Goal: Information Seeking & Learning: Understand process/instructions

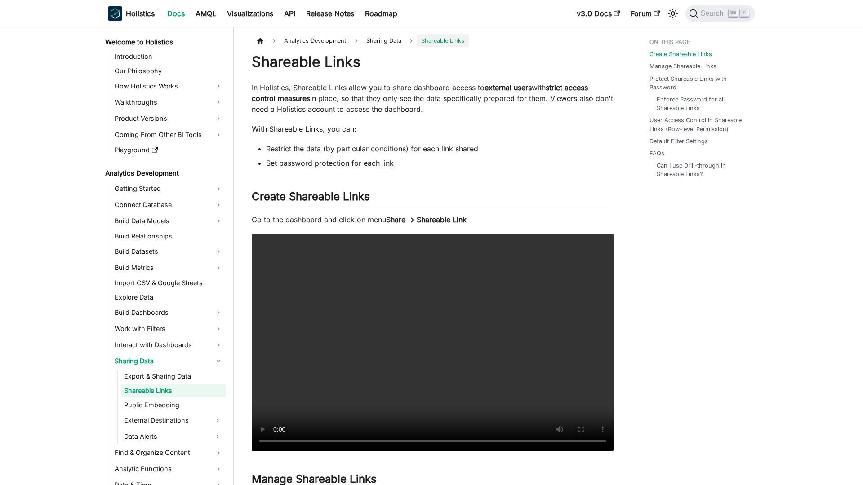
scroll to position [4, 0]
